Goal: Information Seeking & Learning: Learn about a topic

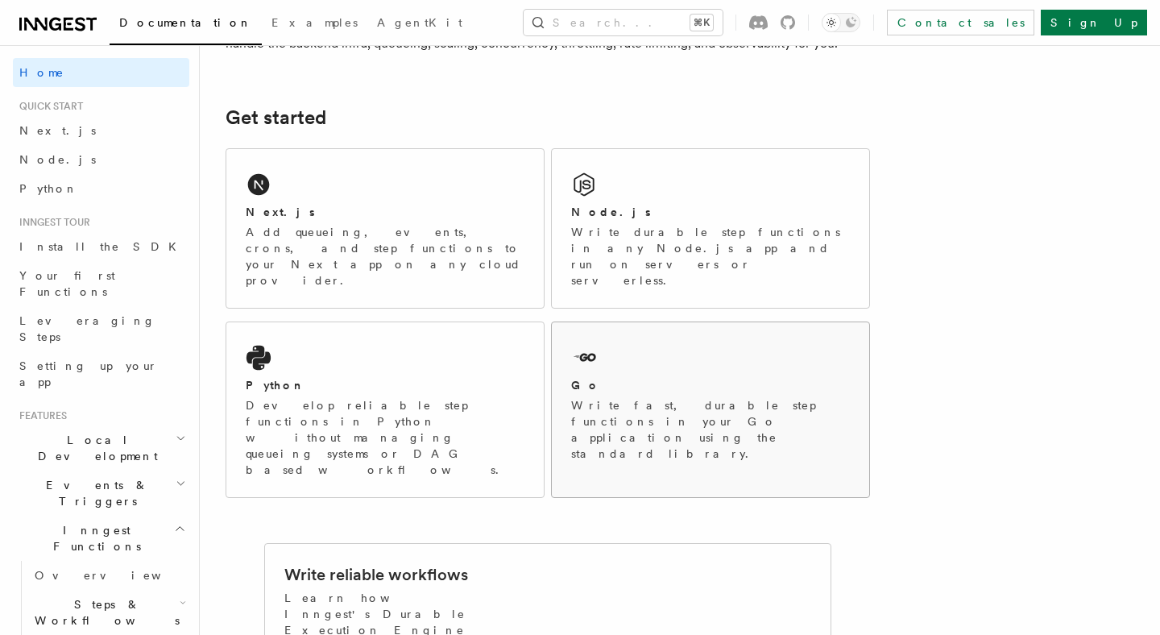
scroll to position [189, 0]
click at [391, 395] on p "Develop reliable step functions in Python without managing queueing systems or …" at bounding box center [385, 435] width 279 height 81
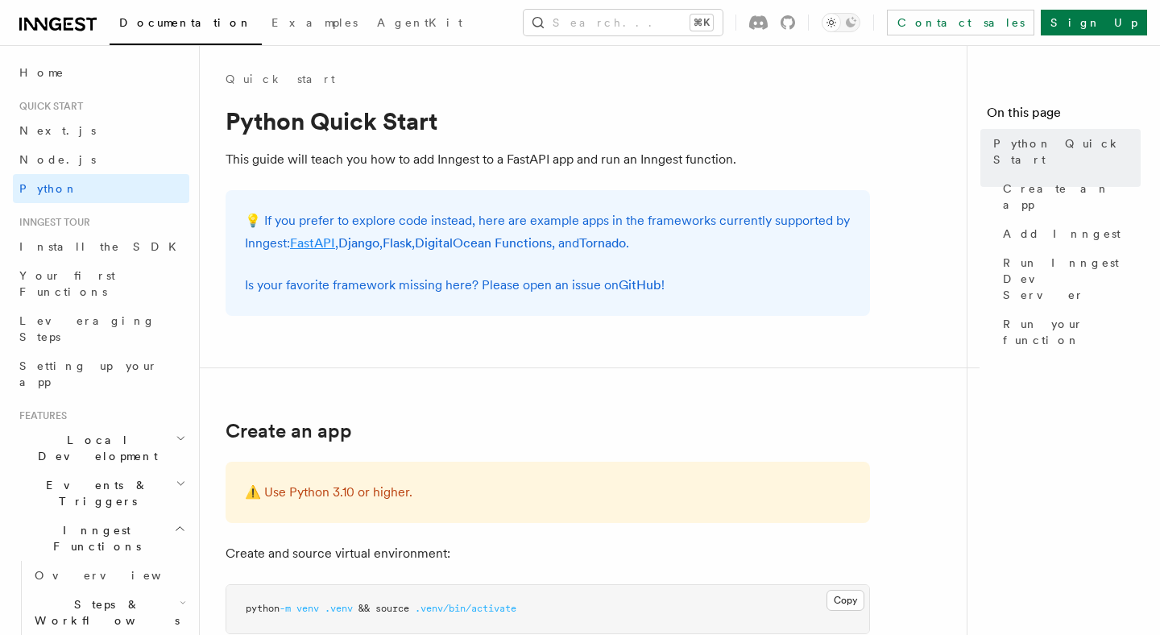
click at [313, 246] on link "FastAPI" at bounding box center [312, 242] width 45 height 15
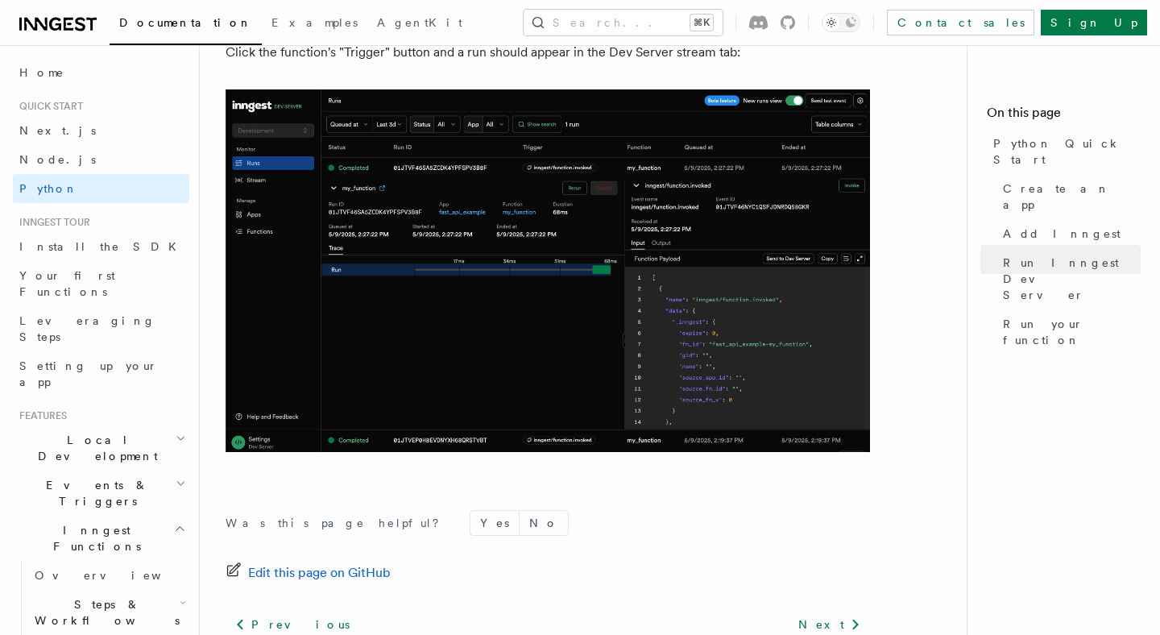
scroll to position [3439, 0]
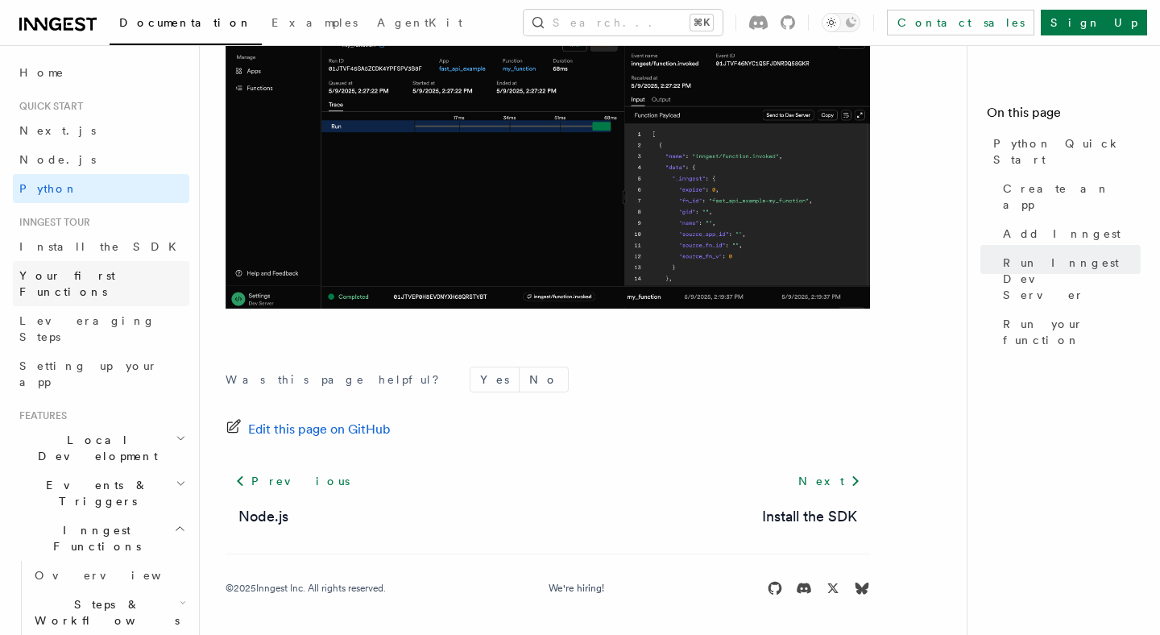
click at [112, 269] on span "Your first Functions" at bounding box center [67, 283] width 96 height 29
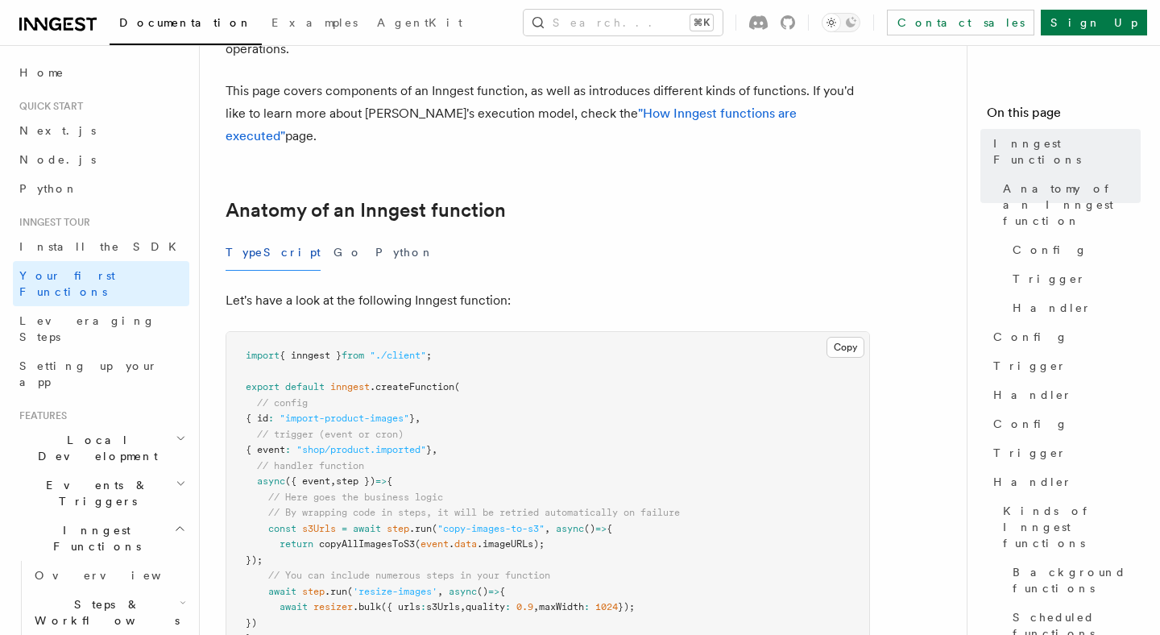
scroll to position [159, 0]
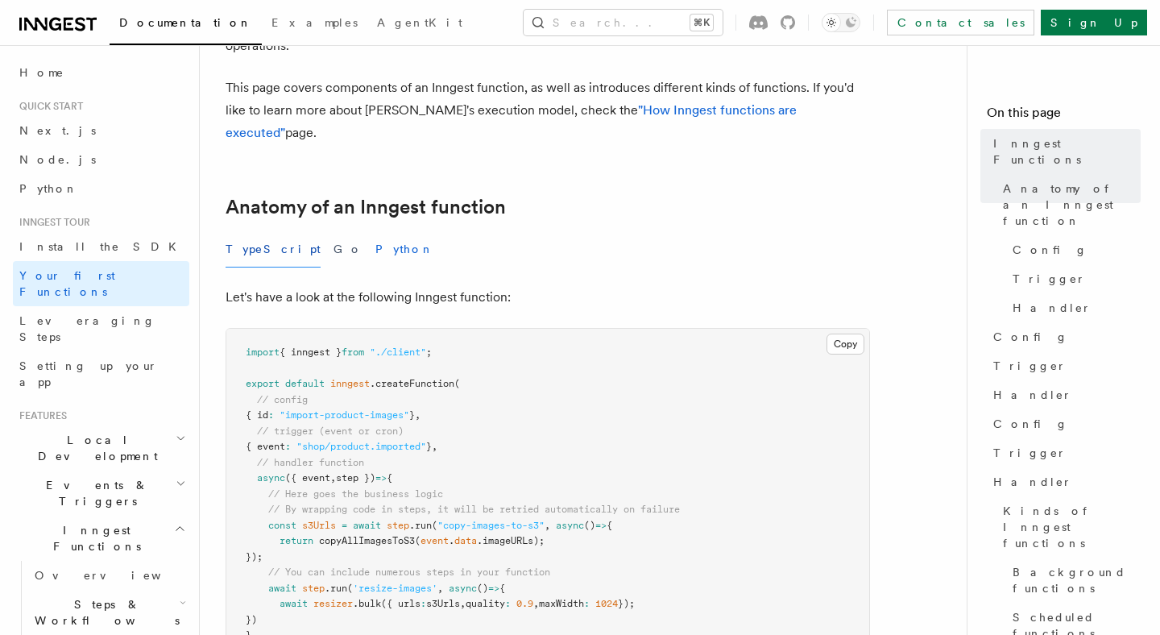
click at [375, 231] on button "Python" at bounding box center [404, 249] width 59 height 36
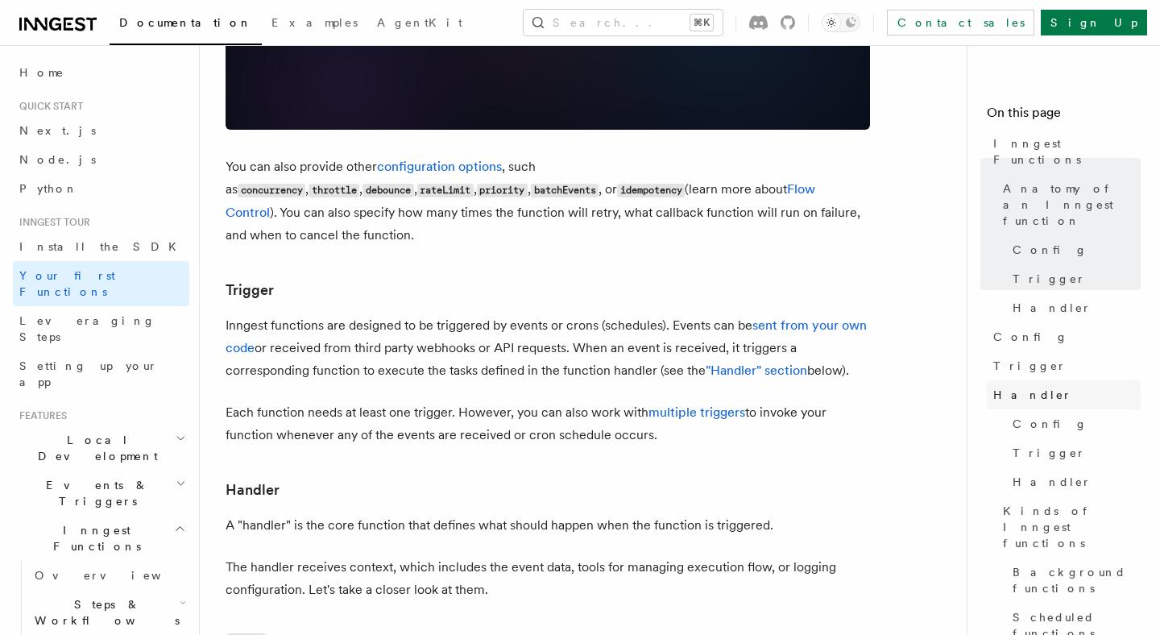
scroll to position [100, 0]
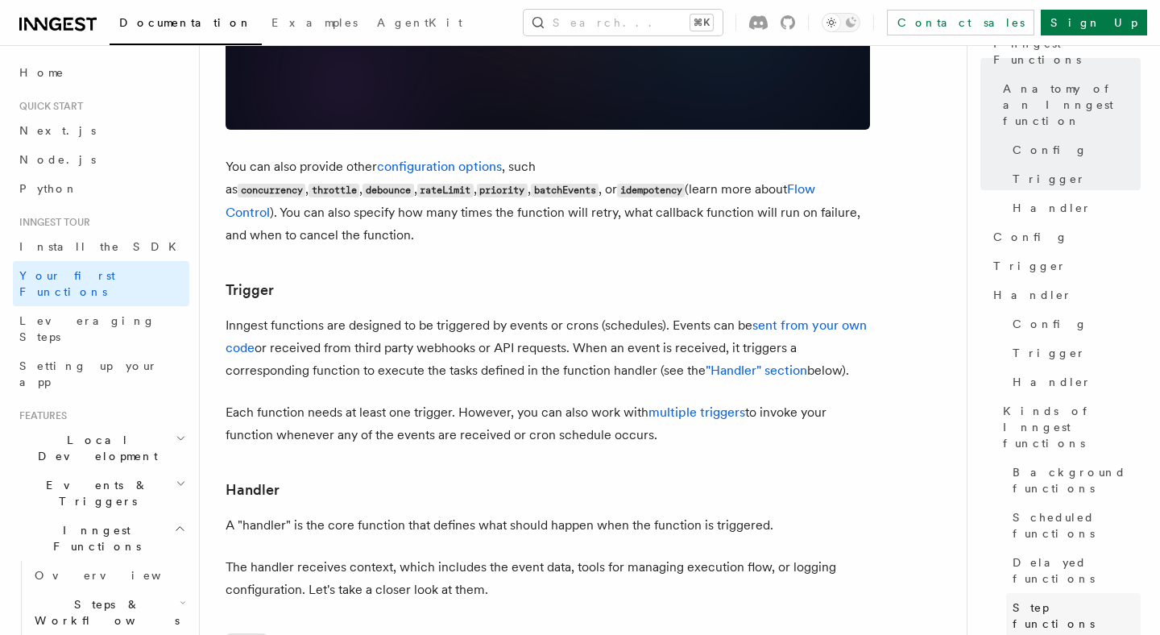
click at [1100, 593] on link "Step functions" at bounding box center [1073, 615] width 135 height 45
click at [1079, 599] on span "Step functions" at bounding box center [1077, 615] width 128 height 32
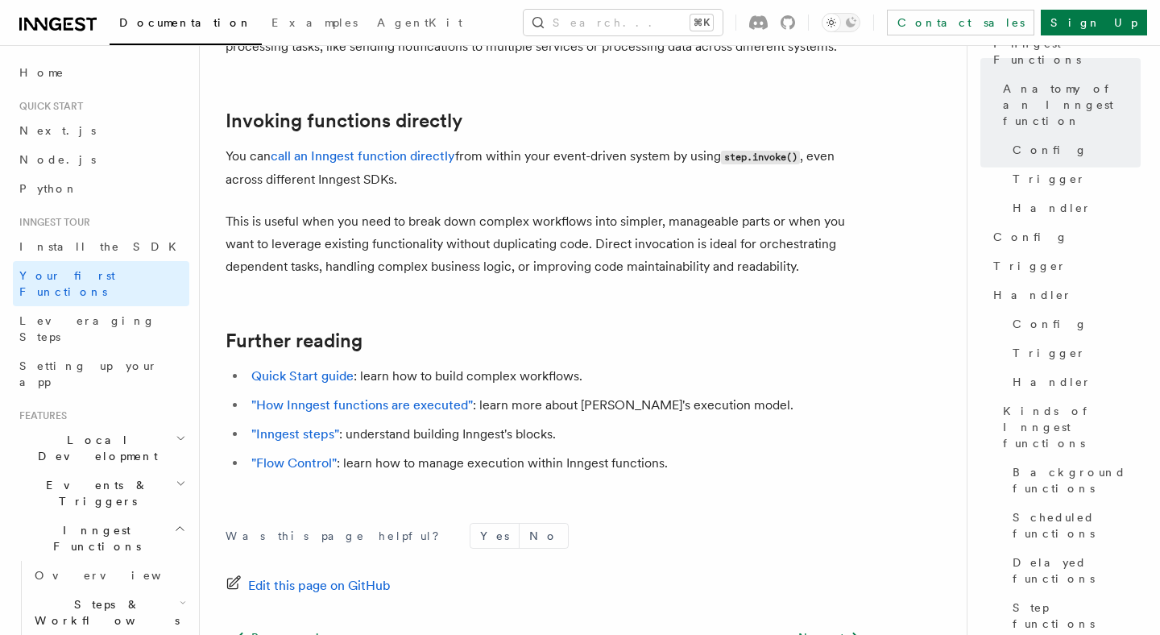
scroll to position [3323, 0]
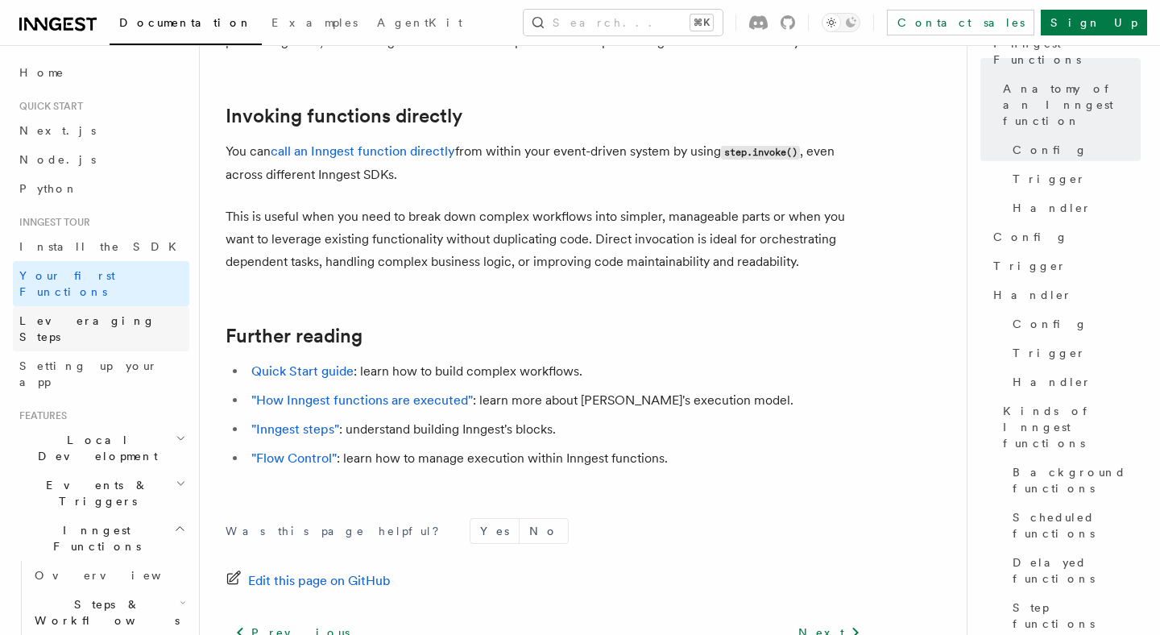
click at [113, 306] on link "Leveraging Steps" at bounding box center [101, 328] width 176 height 45
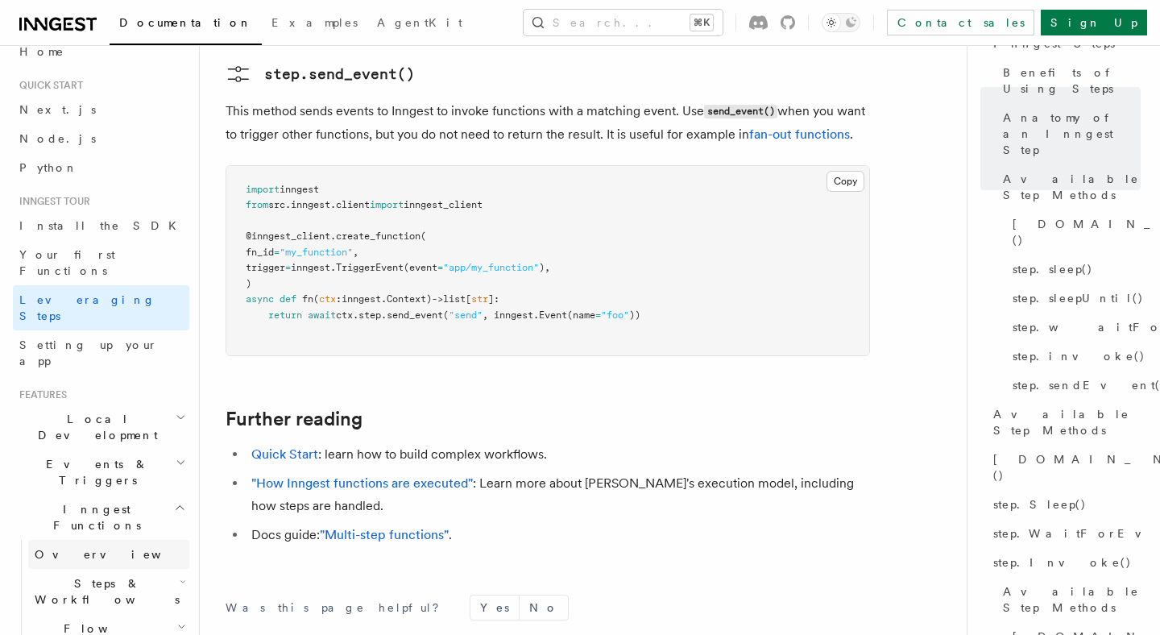
scroll to position [22, 0]
click at [114, 574] on span "Steps & Workflows" at bounding box center [103, 590] width 151 height 32
click at [106, 613] on link "Overview" at bounding box center [116, 627] width 146 height 29
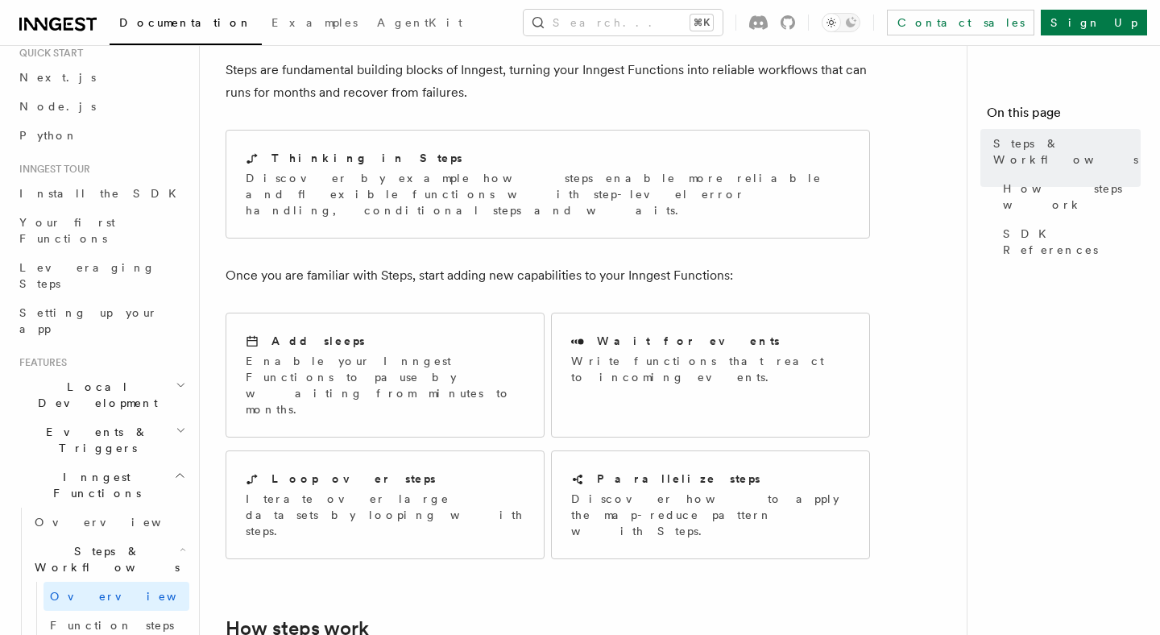
scroll to position [61, 0]
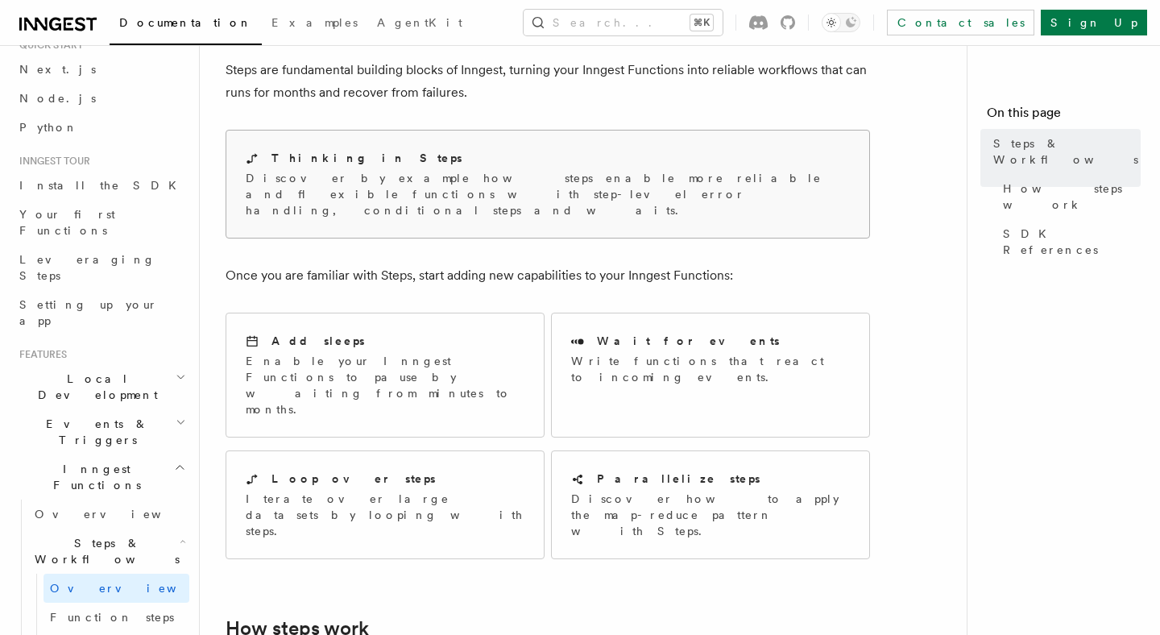
click at [485, 199] on p "Discover by example how steps enable more reliable and flexible functions with …" at bounding box center [548, 194] width 604 height 48
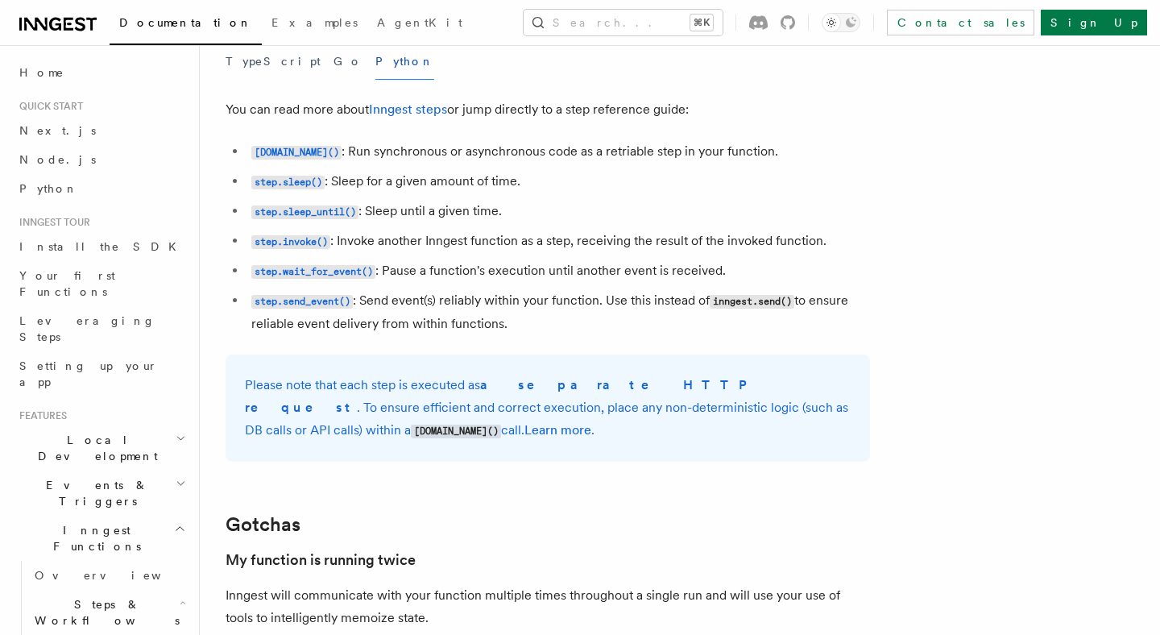
scroll to position [2973, 0]
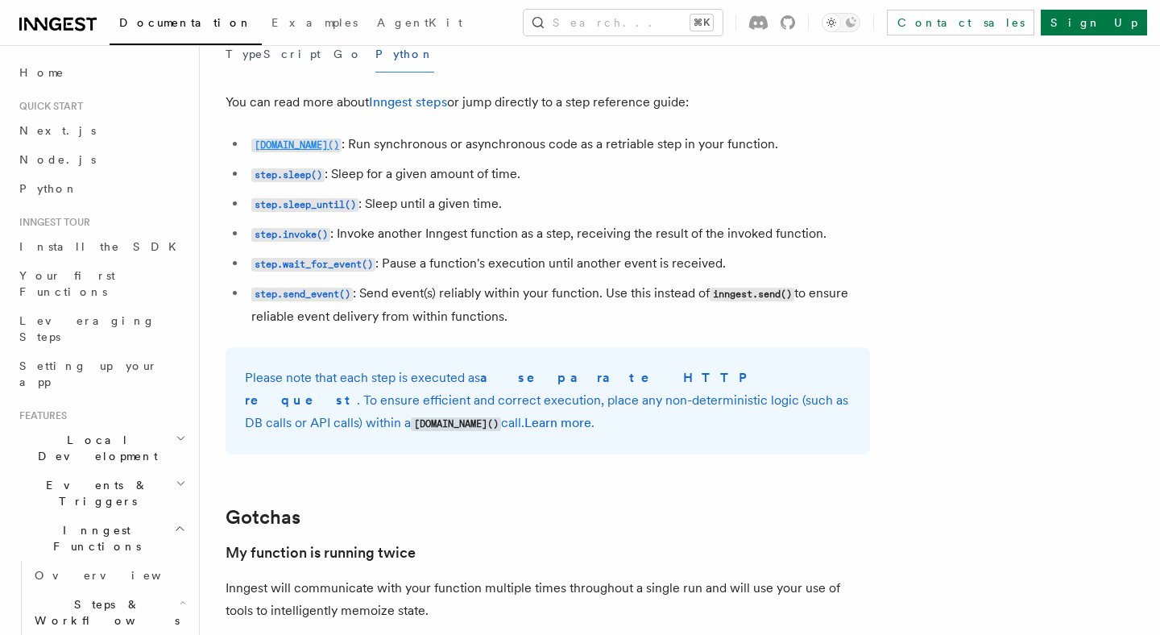
click at [268, 151] on code "[DOMAIN_NAME]()" at bounding box center [296, 146] width 90 height 14
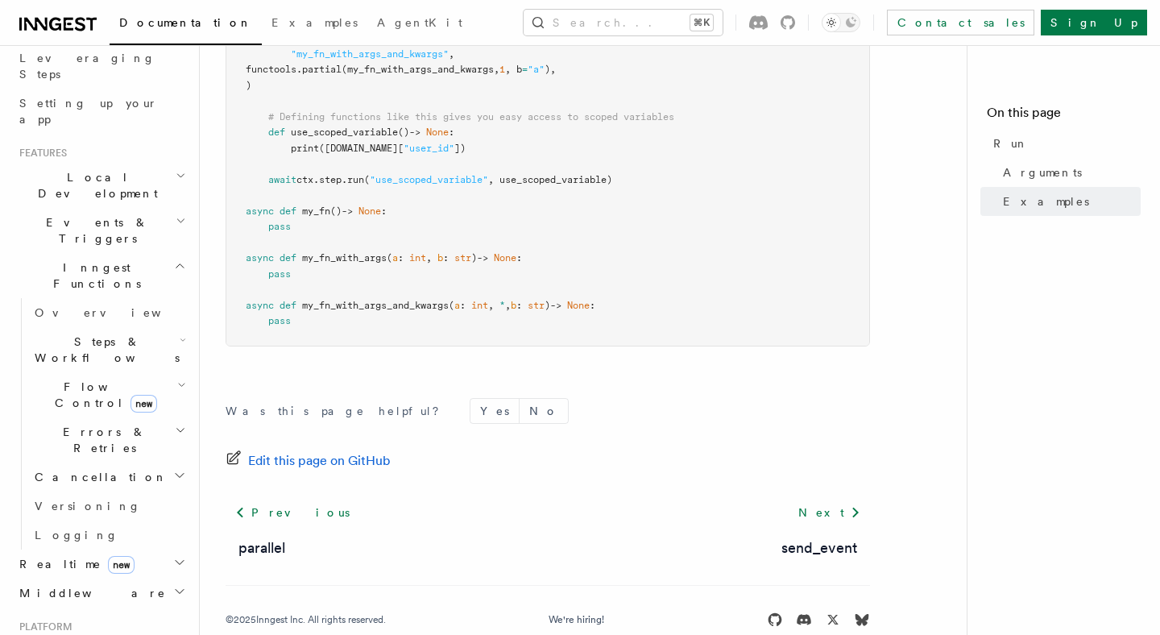
scroll to position [263, 0]
